Goal: Task Accomplishment & Management: Manage account settings

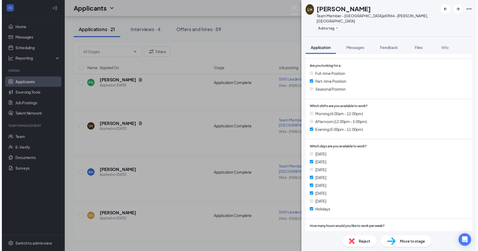
scroll to position [133, 0]
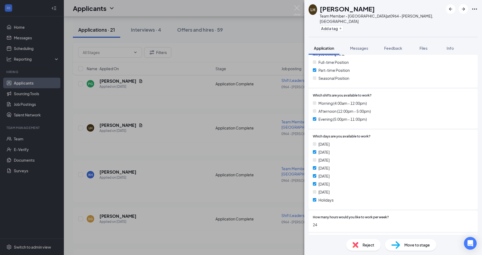
click at [197, 144] on div "LH [PERSON_NAME] Team Member - Bojangles at 0964 - [PERSON_NAME], [GEOGRAPHIC_D…" at bounding box center [241, 127] width 482 height 255
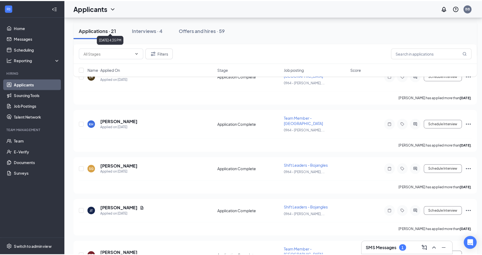
scroll to position [160, 0]
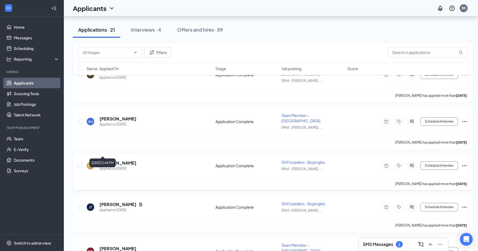
click at [115, 166] on div "Applied on [DATE]" at bounding box center [117, 168] width 37 height 5
click at [119, 160] on h5 "[PERSON_NAME]" at bounding box center [117, 163] width 37 height 6
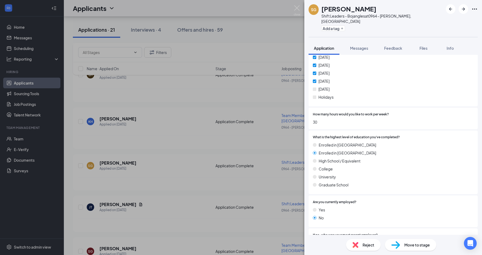
scroll to position [266, 0]
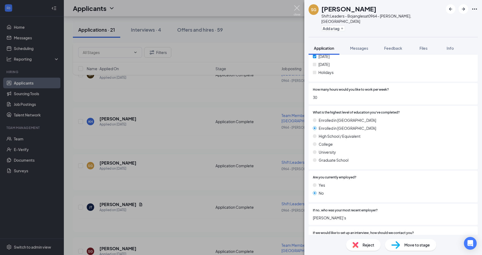
click at [298, 7] on img at bounding box center [297, 10] width 7 height 10
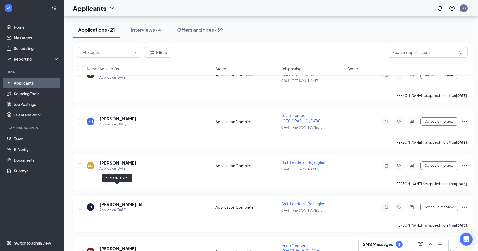
click at [115, 202] on h5 "[PERSON_NAME]" at bounding box center [117, 205] width 37 height 6
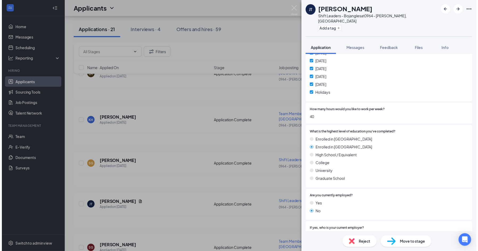
scroll to position [266, 0]
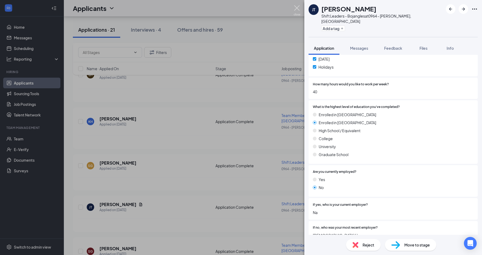
click at [296, 9] on img at bounding box center [297, 10] width 7 height 10
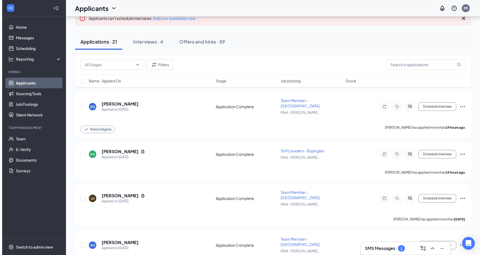
scroll to position [27, 0]
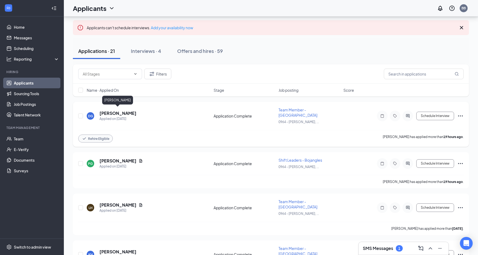
click at [108, 110] on h5 "[PERSON_NAME]" at bounding box center [117, 113] width 37 height 6
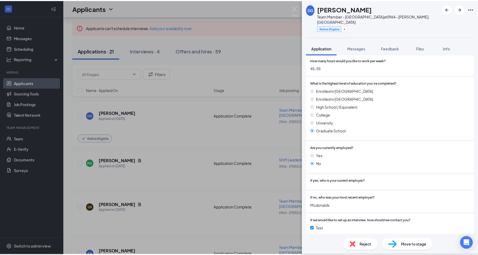
scroll to position [277, 0]
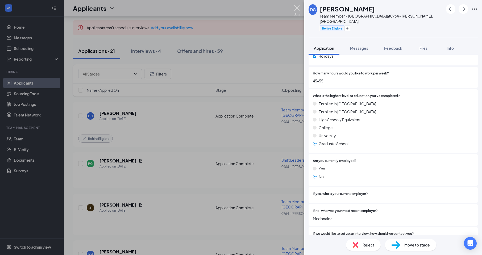
click at [296, 7] on img at bounding box center [297, 10] width 7 height 10
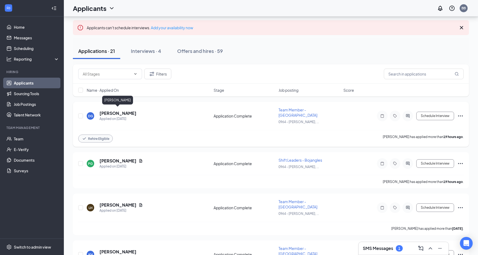
click at [110, 111] on h5 "[PERSON_NAME]" at bounding box center [117, 113] width 37 height 6
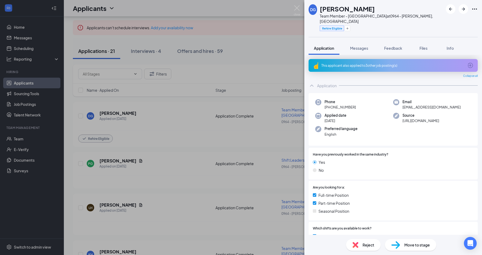
drag, startPoint x: 157, startPoint y: 127, endPoint x: 154, endPoint y: 137, distance: 9.8
click at [154, 137] on div "DG [PERSON_NAME] Team Member - Bojangles at 0964 - [PERSON_NAME], [GEOGRAPHIC_D…" at bounding box center [241, 127] width 482 height 255
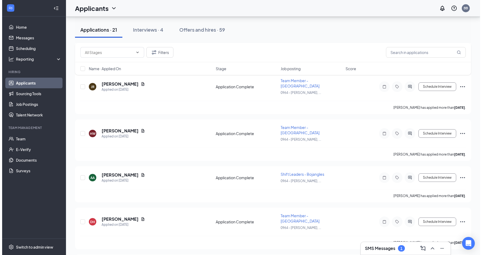
scroll to position [372, 0]
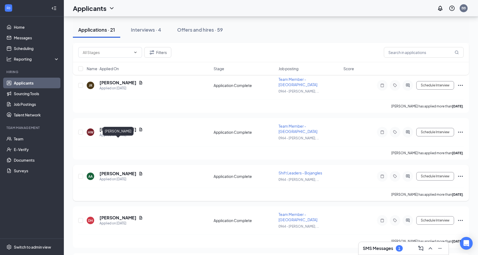
click at [116, 171] on h5 "[PERSON_NAME]" at bounding box center [117, 174] width 37 height 6
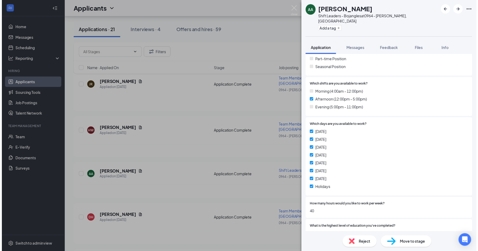
scroll to position [133, 0]
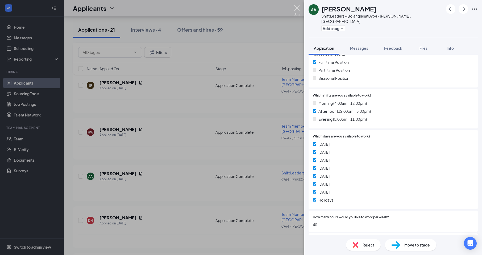
click at [296, 8] on img at bounding box center [297, 10] width 7 height 10
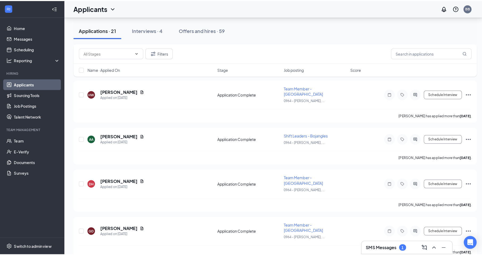
scroll to position [425, 0]
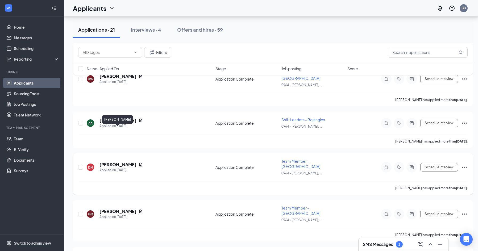
click at [116, 162] on h5 "[PERSON_NAME]" at bounding box center [117, 165] width 37 height 6
